Goal: Book appointment/travel/reservation

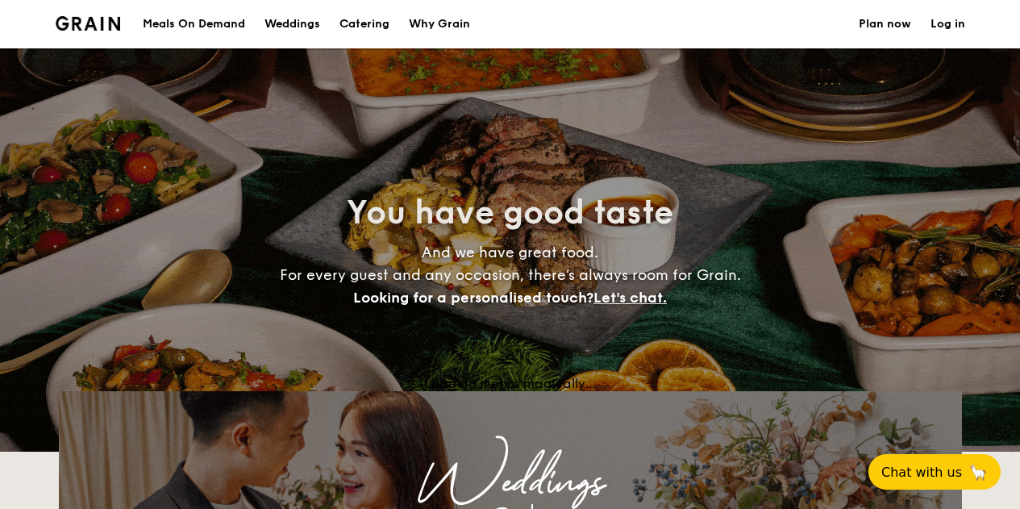
select select
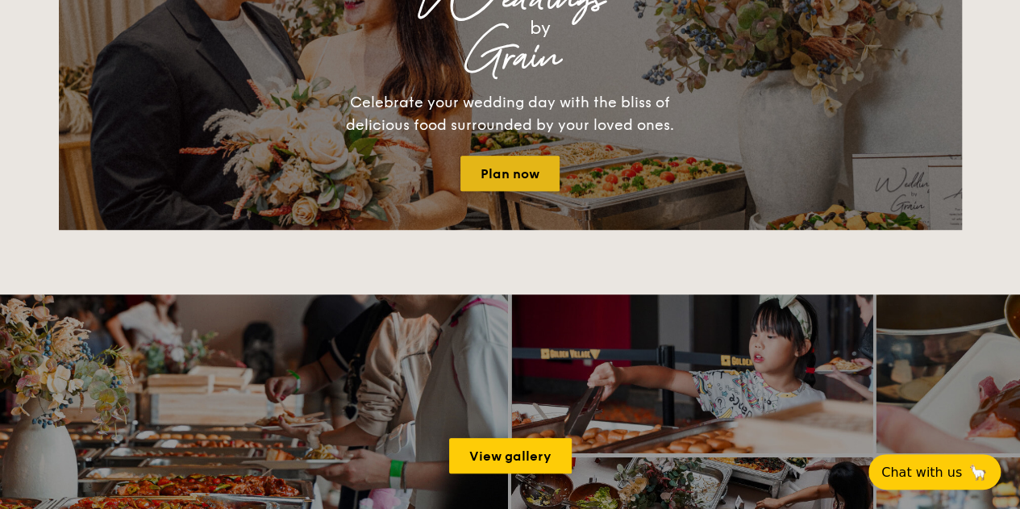
click at [532, 167] on link "Plan now" at bounding box center [510, 173] width 99 height 35
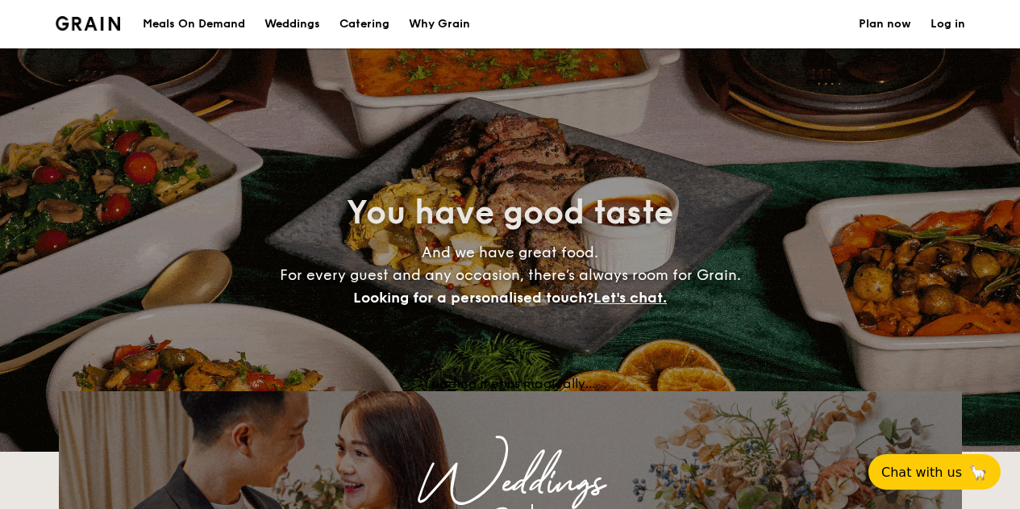
select select
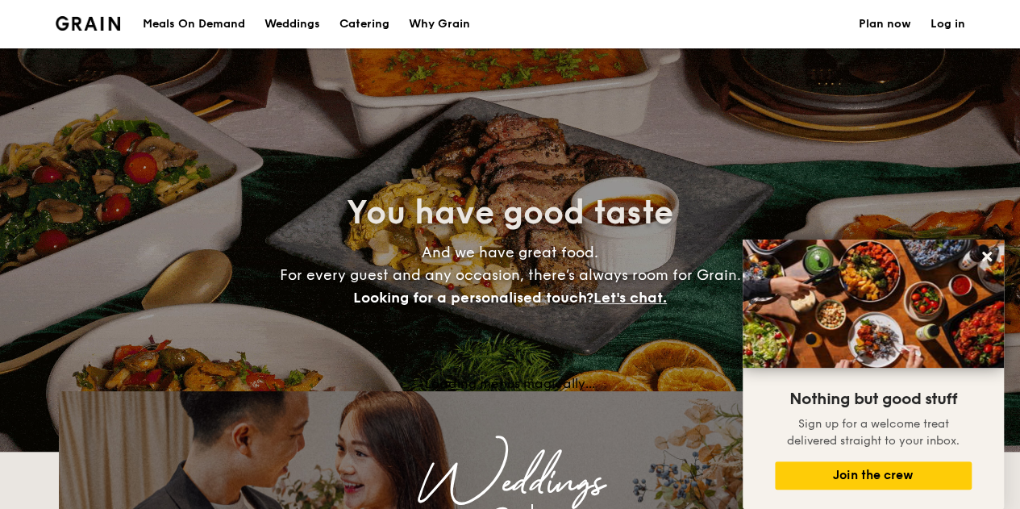
click at [363, 26] on h1 "Catering" at bounding box center [365, 24] width 50 height 48
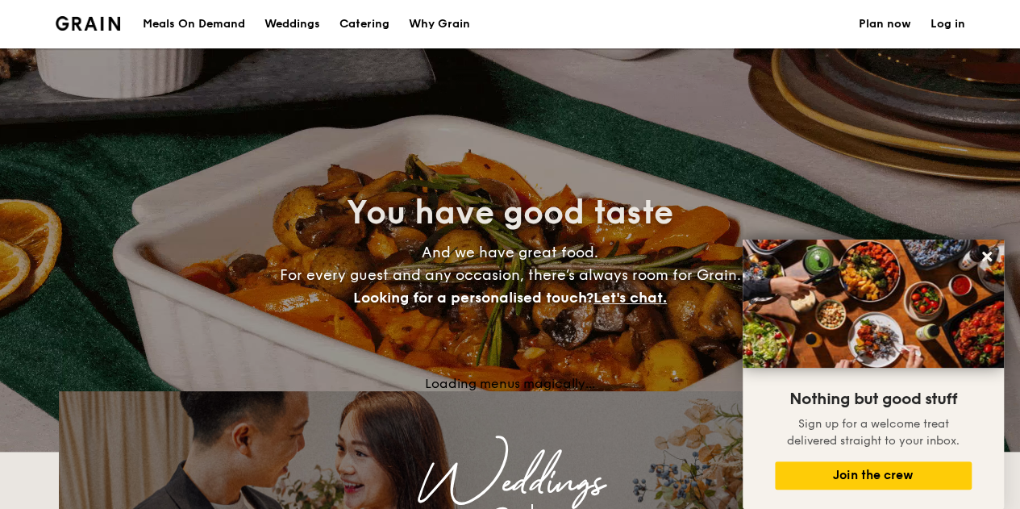
click at [367, 17] on h1 "Catering" at bounding box center [365, 24] width 50 height 48
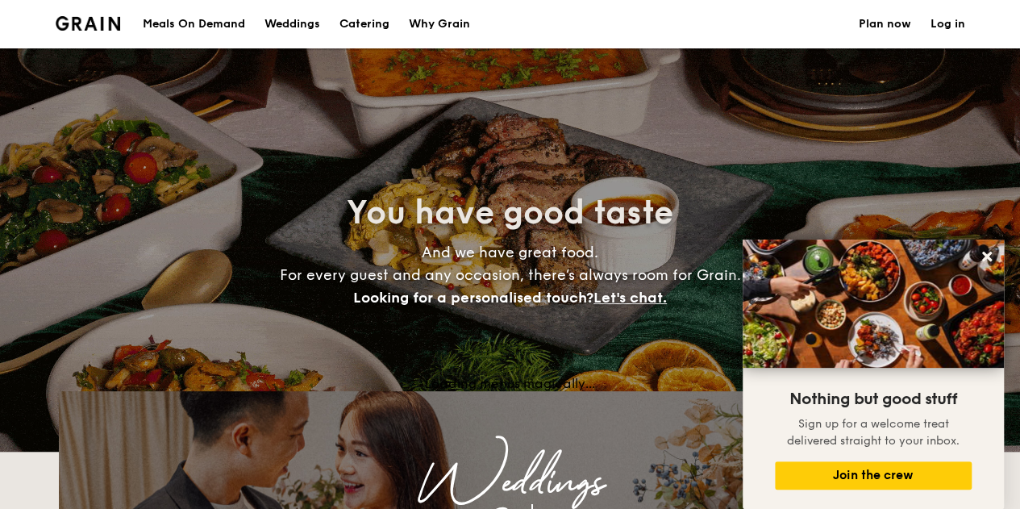
click at [295, 21] on div "Weddings" at bounding box center [293, 24] width 56 height 48
